Goal: Check status: Check status

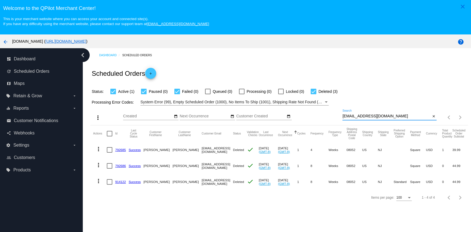
click at [387, 116] on input "[EMAIL_ADDRESS][DOMAIN_NAME]" at bounding box center [386, 116] width 88 height 4
paste input "[EMAIL_ADDRESS][DOMAIN_NAME]"
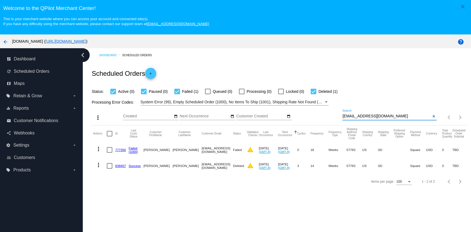
type input "[EMAIL_ADDRESS][DOMAIN_NAME]"
click at [391, 119] on div "[EMAIL_ADDRESS][DOMAIN_NAME] Search" at bounding box center [386, 115] width 88 height 11
click at [391, 118] on input "[EMAIL_ADDRESS][DOMAIN_NAME]" at bounding box center [386, 116] width 88 height 4
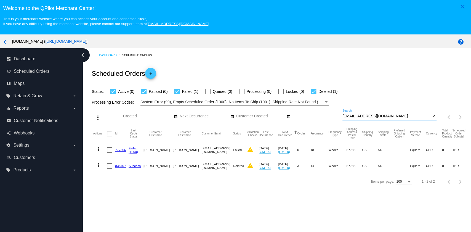
click at [391, 117] on input "[EMAIL_ADDRESS][DOMAIN_NAME]" at bounding box center [386, 116] width 88 height 4
